Goal: Learn about a topic

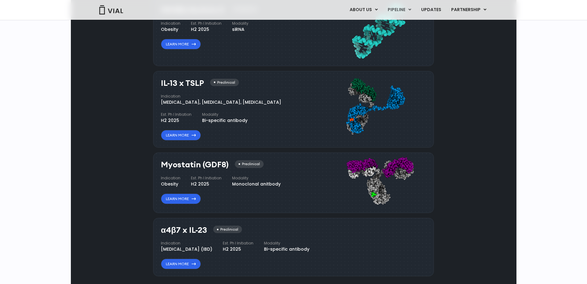
scroll to position [606, 0]
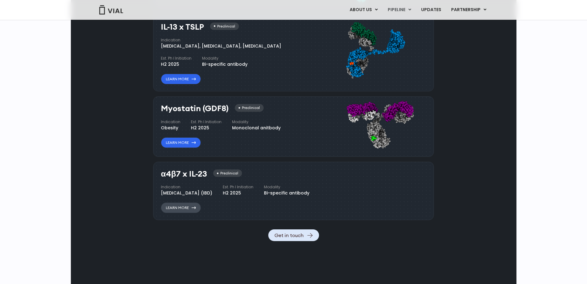
click at [184, 213] on link "Learn More" at bounding box center [181, 208] width 40 height 11
